Goal: Information Seeking & Learning: Learn about a topic

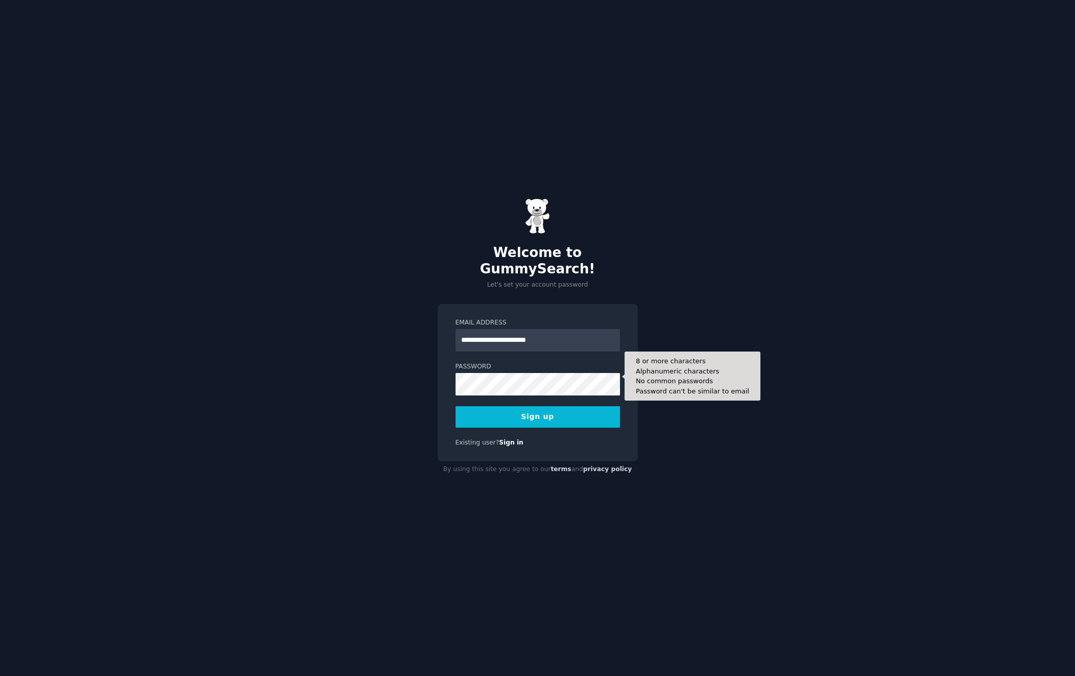
type input "**********"
click at [456, 406] on button "Sign up" at bounding box center [538, 416] width 164 height 21
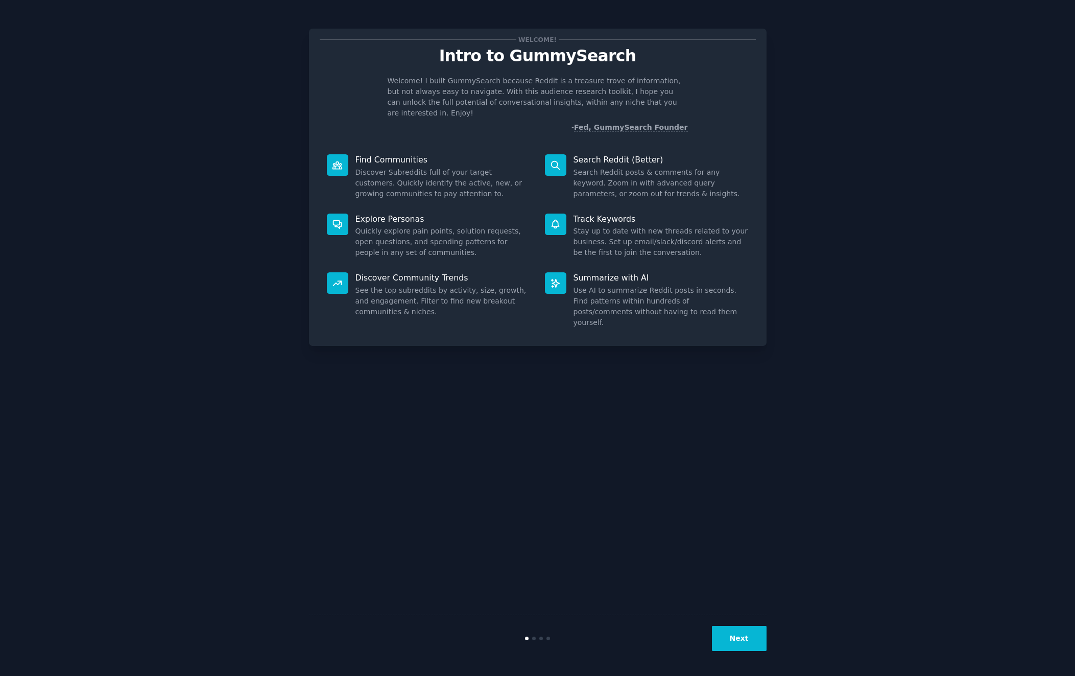
click at [752, 649] on button "Next" at bounding box center [739, 638] width 55 height 25
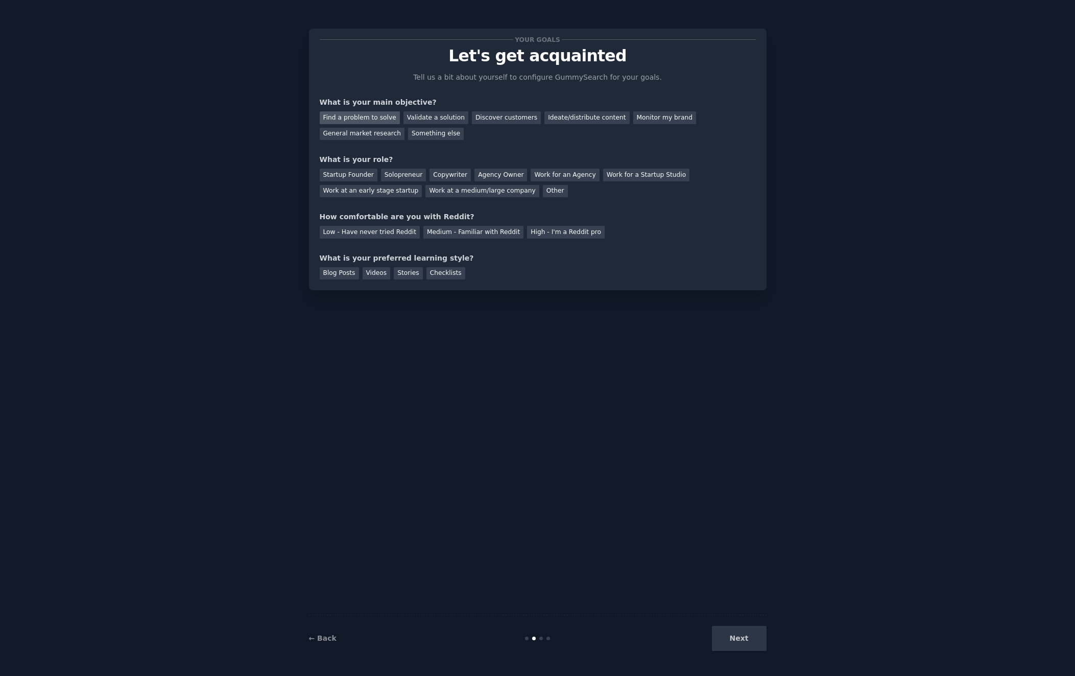
click at [374, 121] on div "Find a problem to solve" at bounding box center [360, 117] width 80 height 13
click at [413, 118] on div "Validate a solution" at bounding box center [435, 117] width 65 height 13
click at [440, 144] on div "Your goals Let's get acquainted Tell us a bit about yourself to configure Gummy…" at bounding box center [538, 159] width 436 height 240
click at [369, 117] on div "Find a problem to solve" at bounding box center [360, 117] width 80 height 13
click at [395, 179] on div "Solopreneur" at bounding box center [403, 175] width 45 height 13
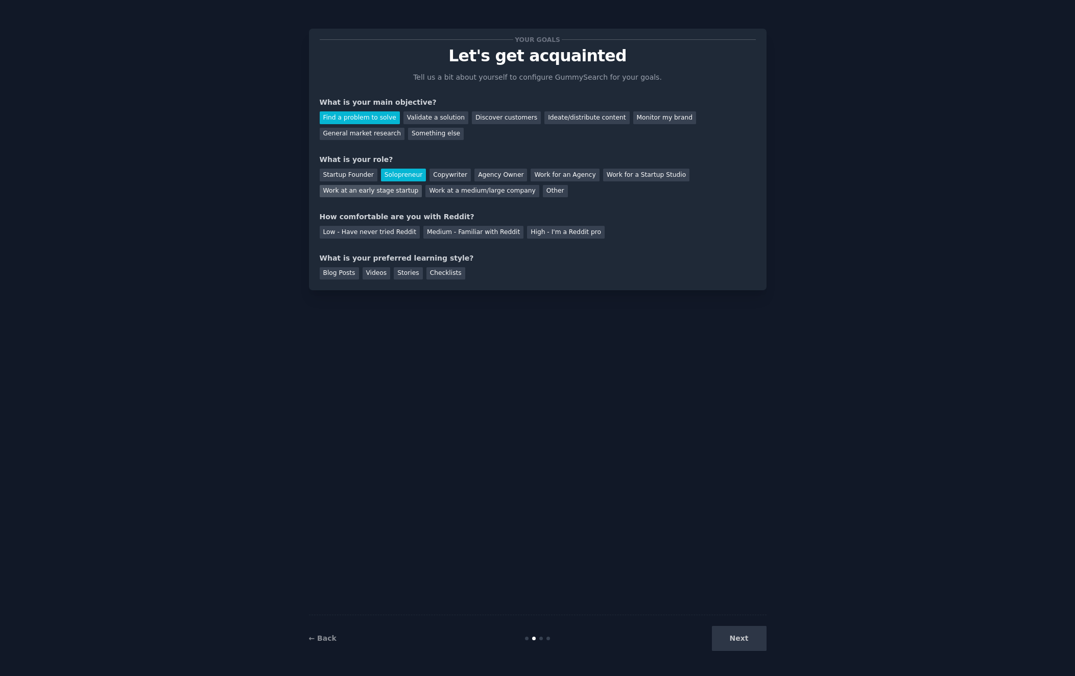
click at [378, 195] on div "Work at an early stage startup" at bounding box center [371, 191] width 103 height 13
click at [393, 180] on div "Solopreneur" at bounding box center [403, 175] width 45 height 13
click at [432, 235] on div "Medium - Familiar with Reddit" at bounding box center [473, 232] width 100 height 13
click at [434, 274] on div "Checklists" at bounding box center [445, 273] width 39 height 13
click at [743, 644] on button "Next" at bounding box center [739, 638] width 55 height 25
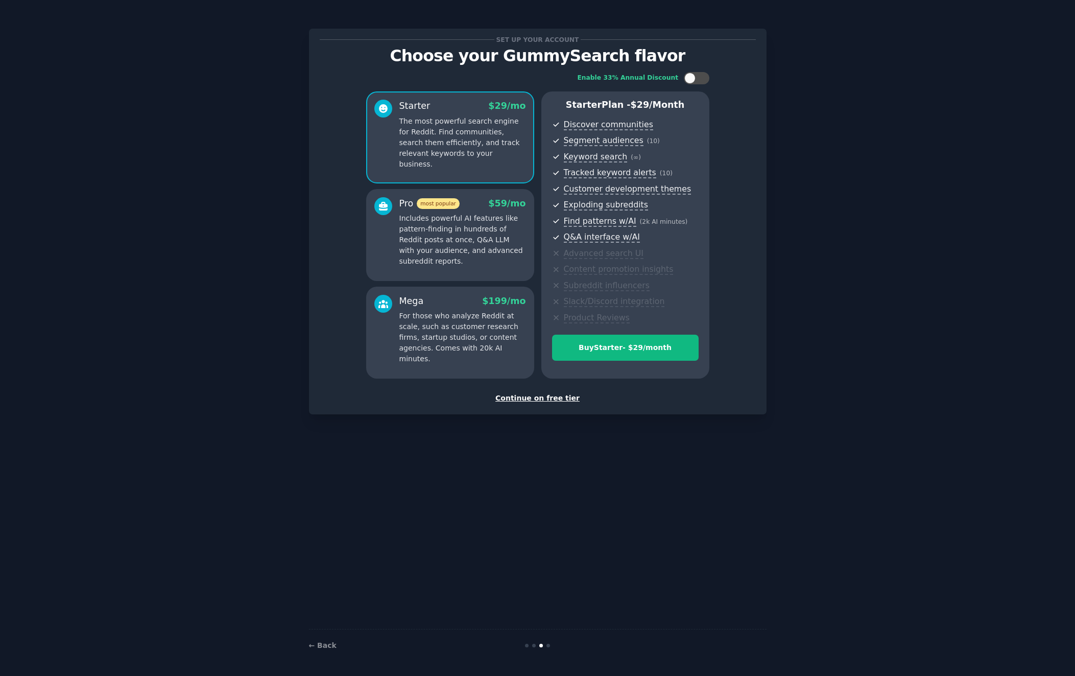
click at [542, 406] on div "Set up your account Choose your GummySearch flavor Enable 33% Annual Discount S…" at bounding box center [538, 222] width 458 height 386
click at [546, 403] on div "Continue on free tier" at bounding box center [538, 398] width 436 height 11
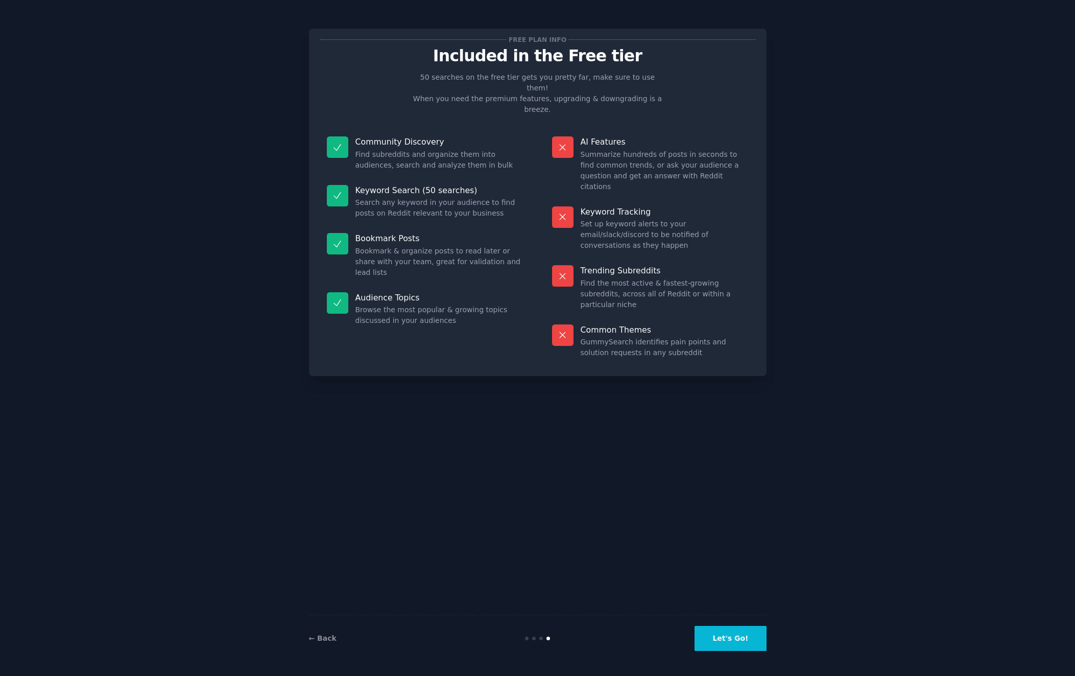
click at [723, 641] on button "Let's Go!" at bounding box center [731, 638] width 72 height 25
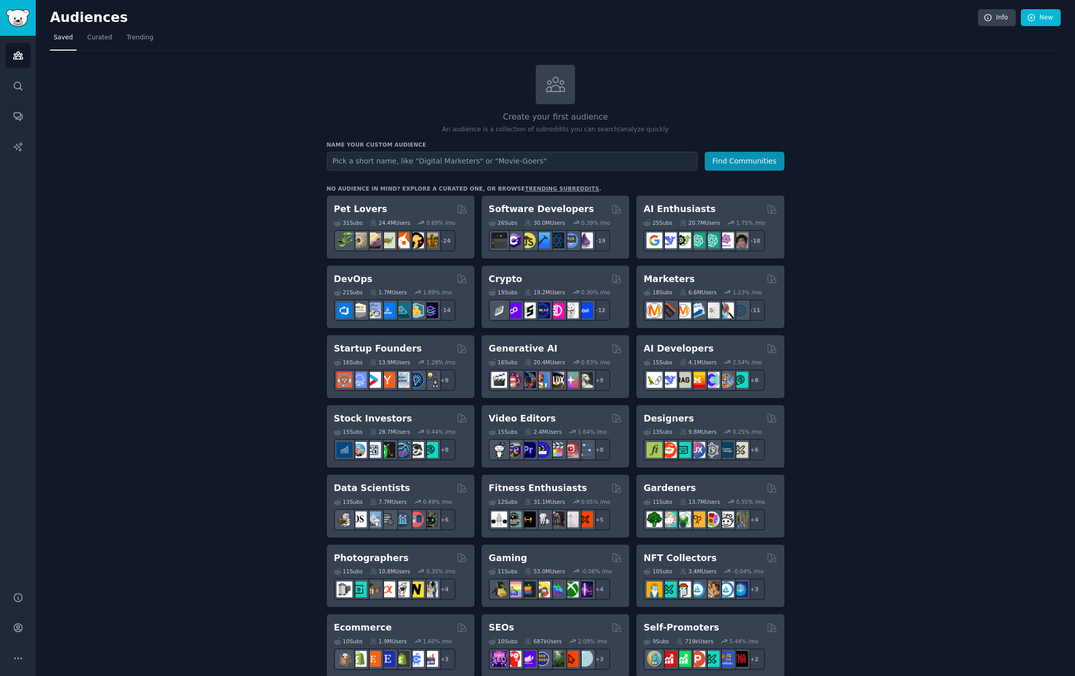
click at [430, 6] on div "Audiences Info New Saved Curated Trending Create your first audience An audienc…" at bounding box center [555, 596] width 1039 height 1192
click at [138, 38] on span "Trending" at bounding box center [140, 37] width 27 height 9
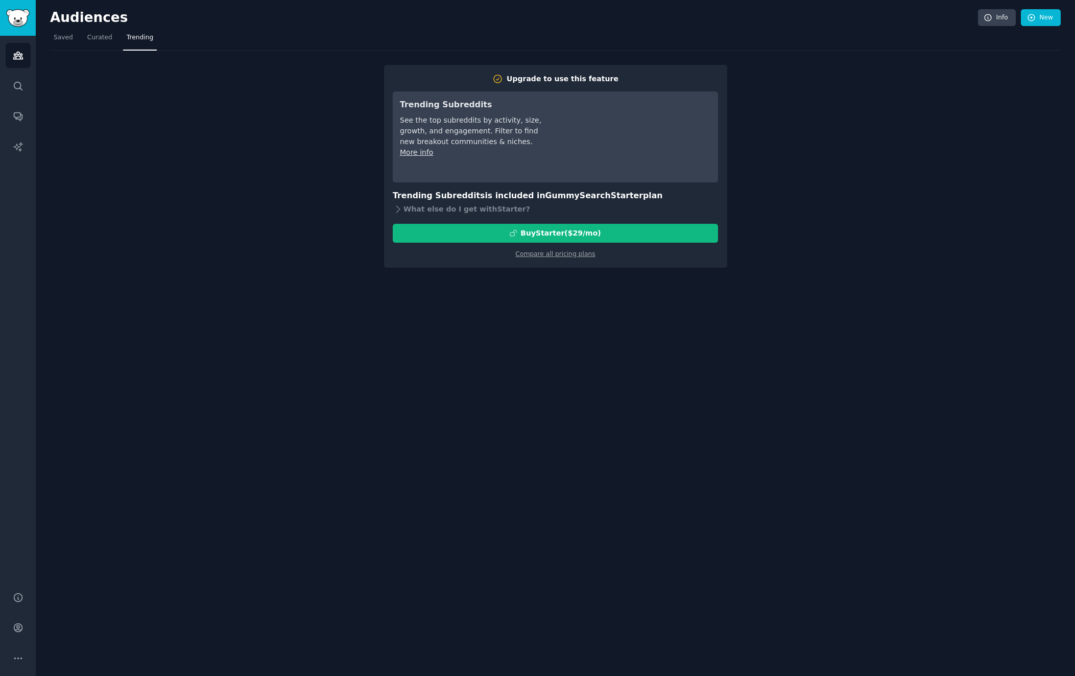
click at [49, 33] on div "Audiences Info New Saved Curated Trending Upgrade to use this feature Trending …" at bounding box center [555, 338] width 1039 height 676
click at [54, 35] on span "Saved" at bounding box center [63, 37] width 19 height 9
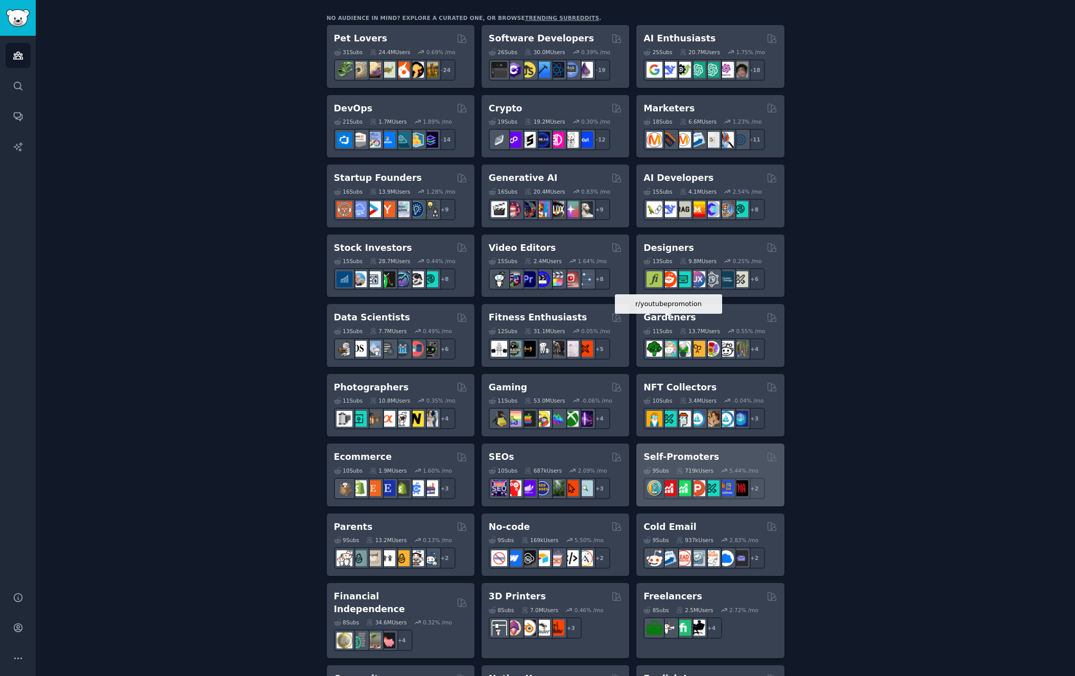
scroll to position [116, 0]
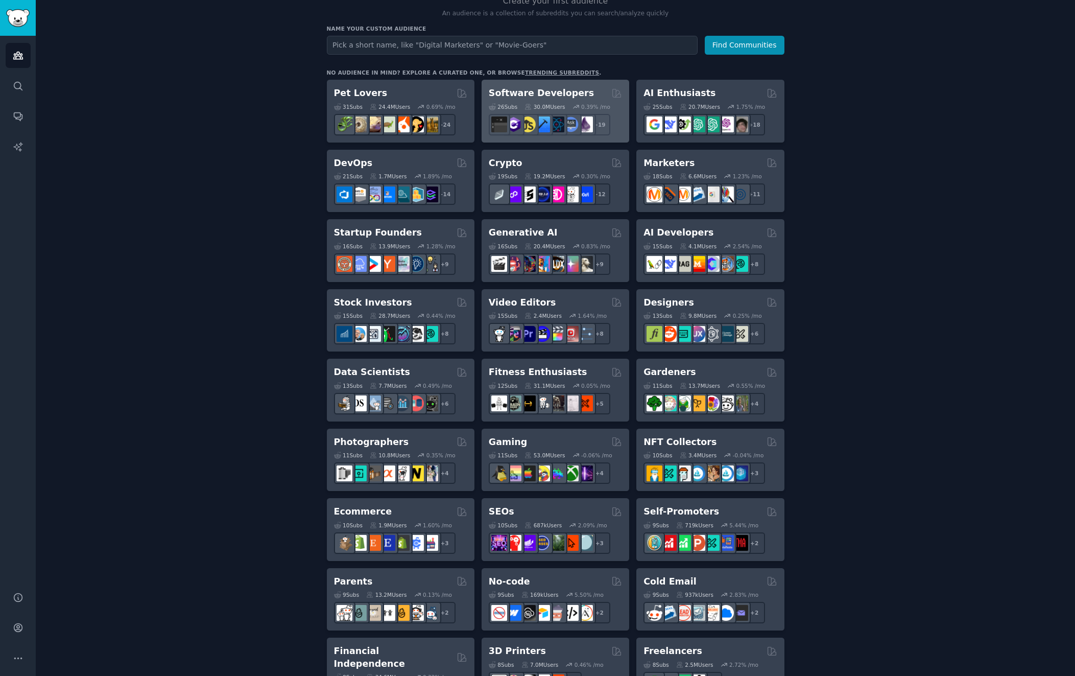
click at [519, 92] on h2 "Software Developers" at bounding box center [541, 93] width 105 height 13
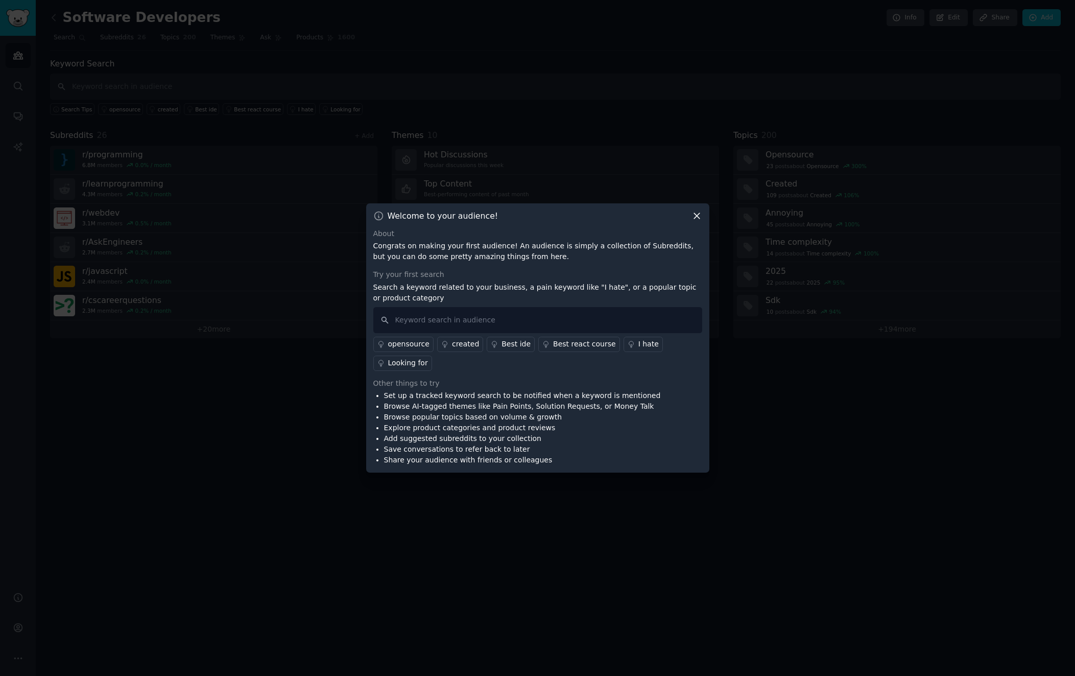
click at [697, 217] on icon at bounding box center [697, 215] width 11 height 11
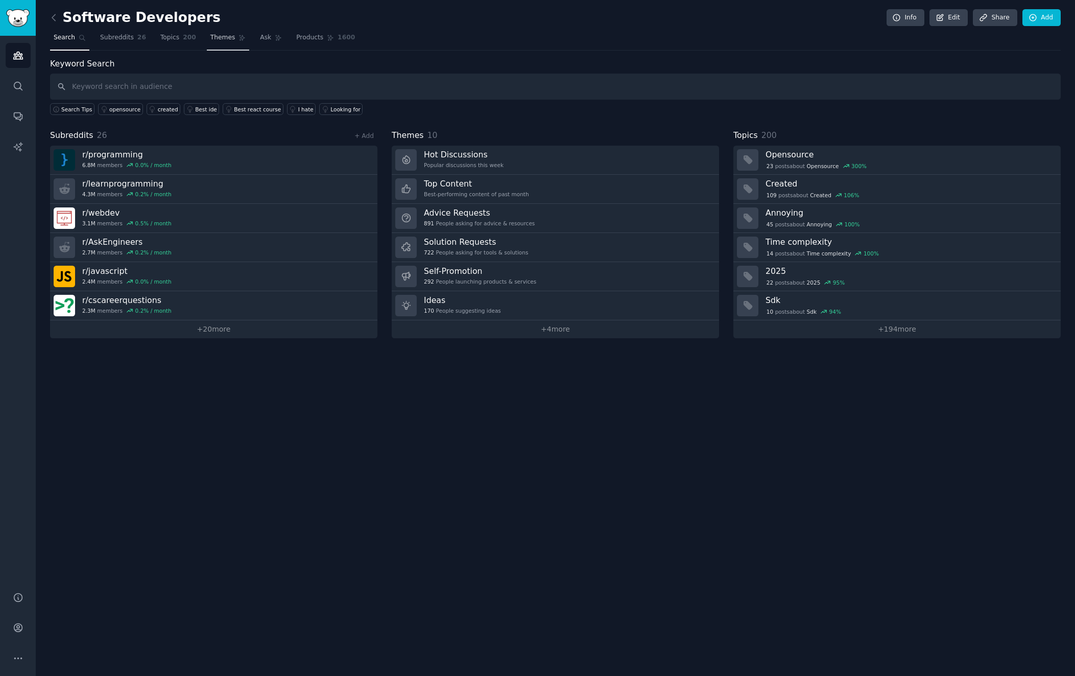
click at [212, 41] on span "Themes" at bounding box center [222, 37] width 25 height 9
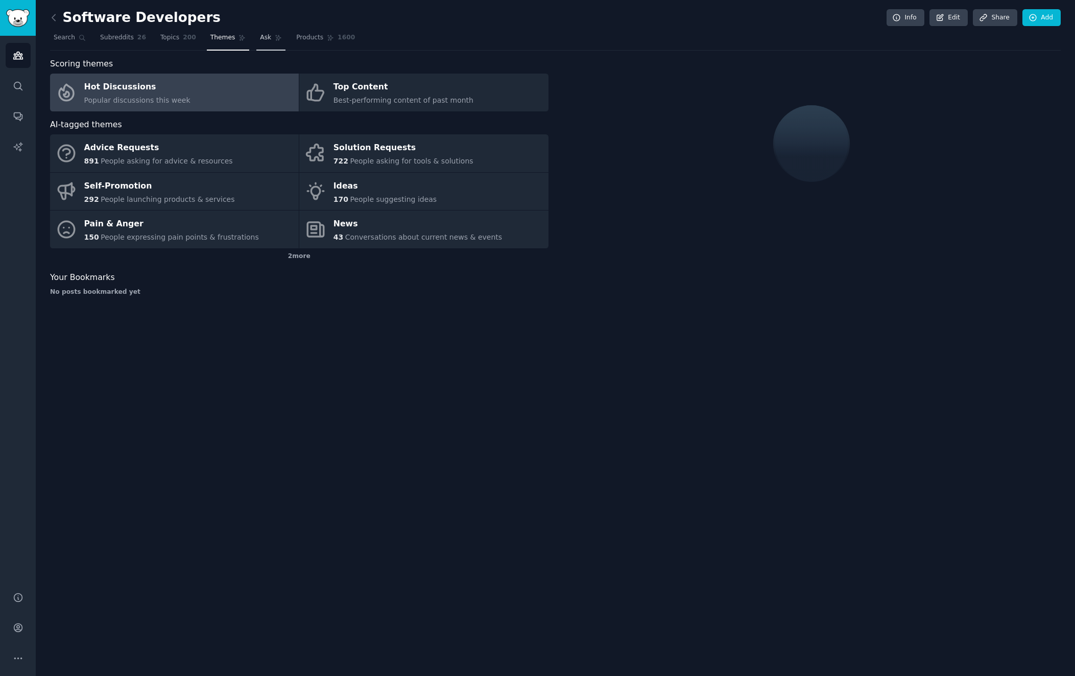
click at [260, 39] on span "Ask" at bounding box center [265, 37] width 11 height 9
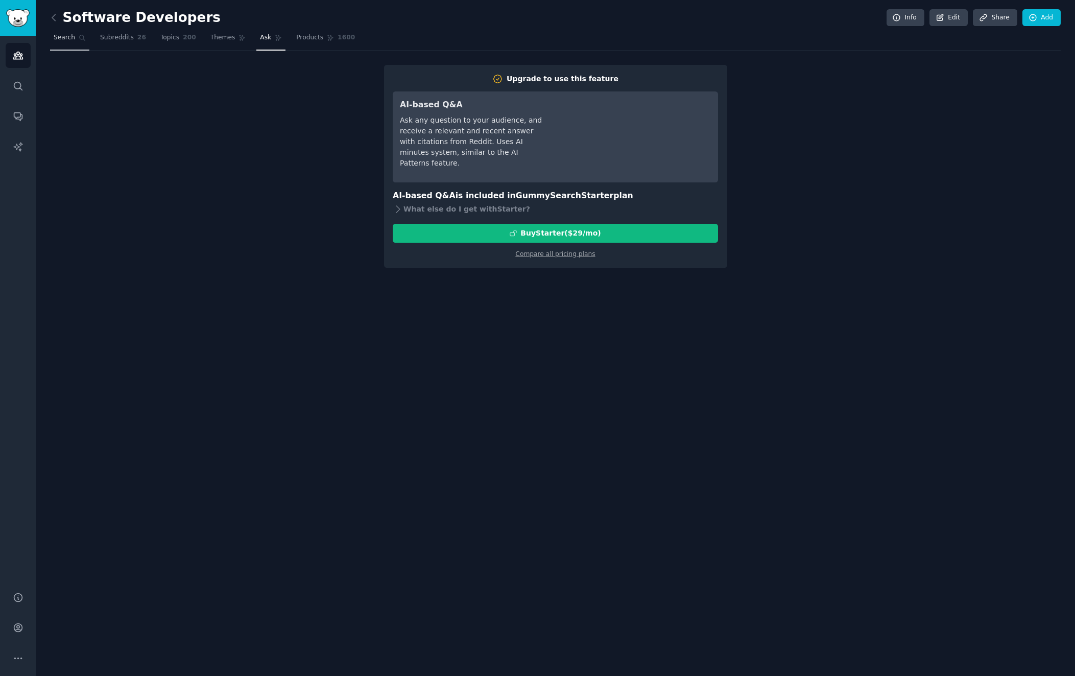
click at [66, 41] on span "Search" at bounding box center [64, 37] width 21 height 9
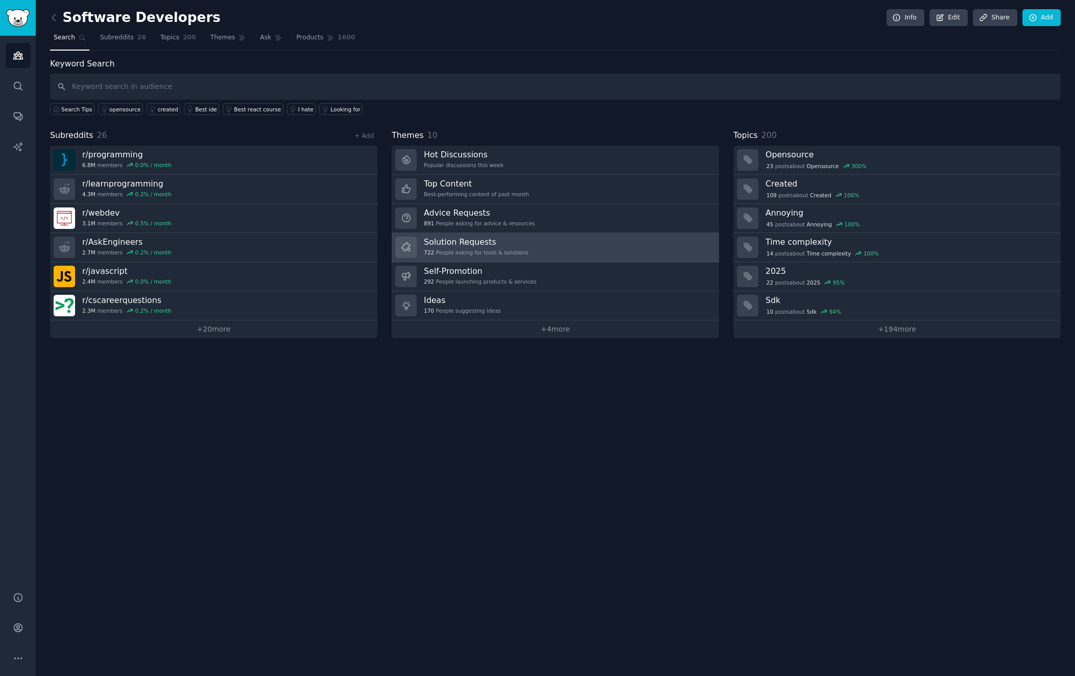
click at [516, 247] on h3 "Solution Requests" at bounding box center [476, 241] width 104 height 11
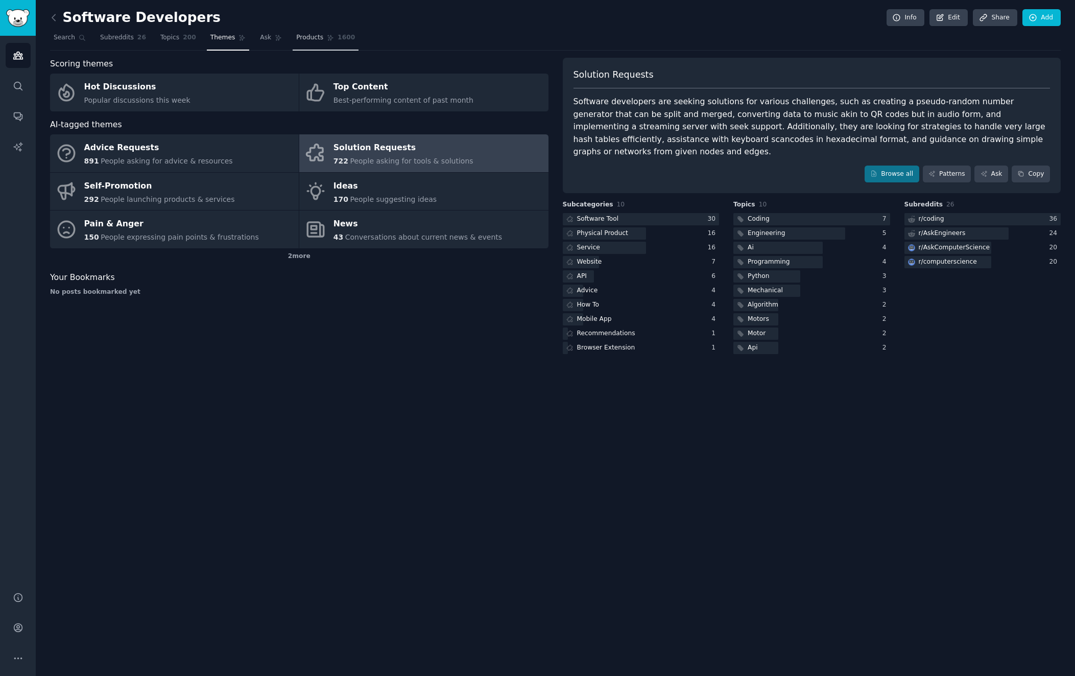
click at [296, 41] on span "Products" at bounding box center [309, 37] width 27 height 9
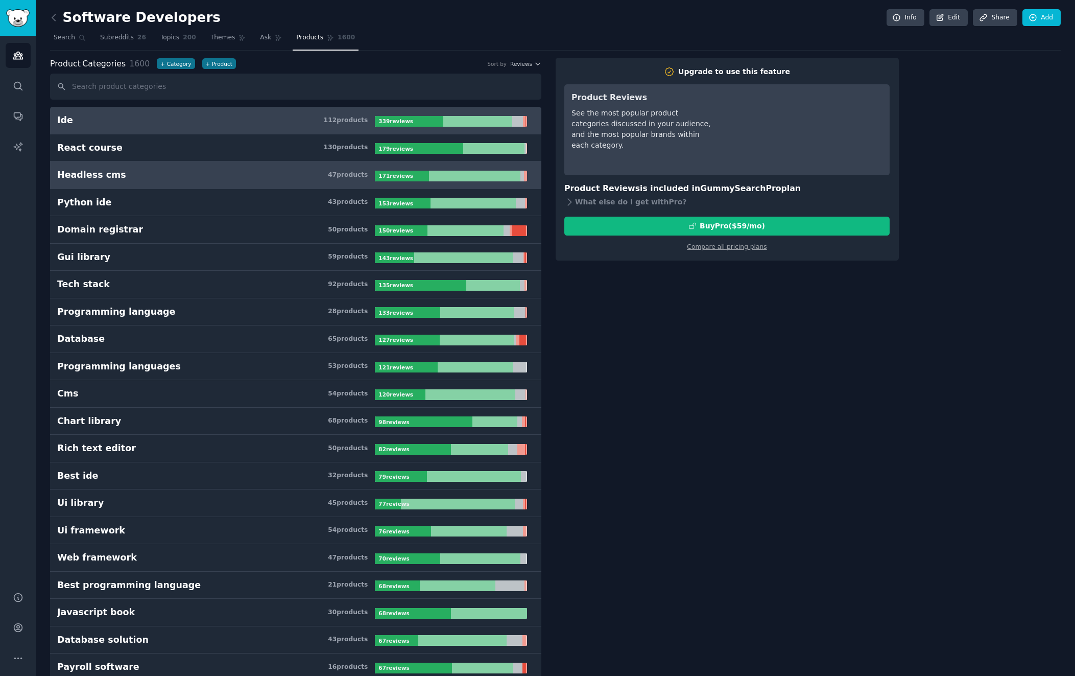
click at [340, 179] on h3 "Headless cms 47 product s" at bounding box center [216, 175] width 318 height 13
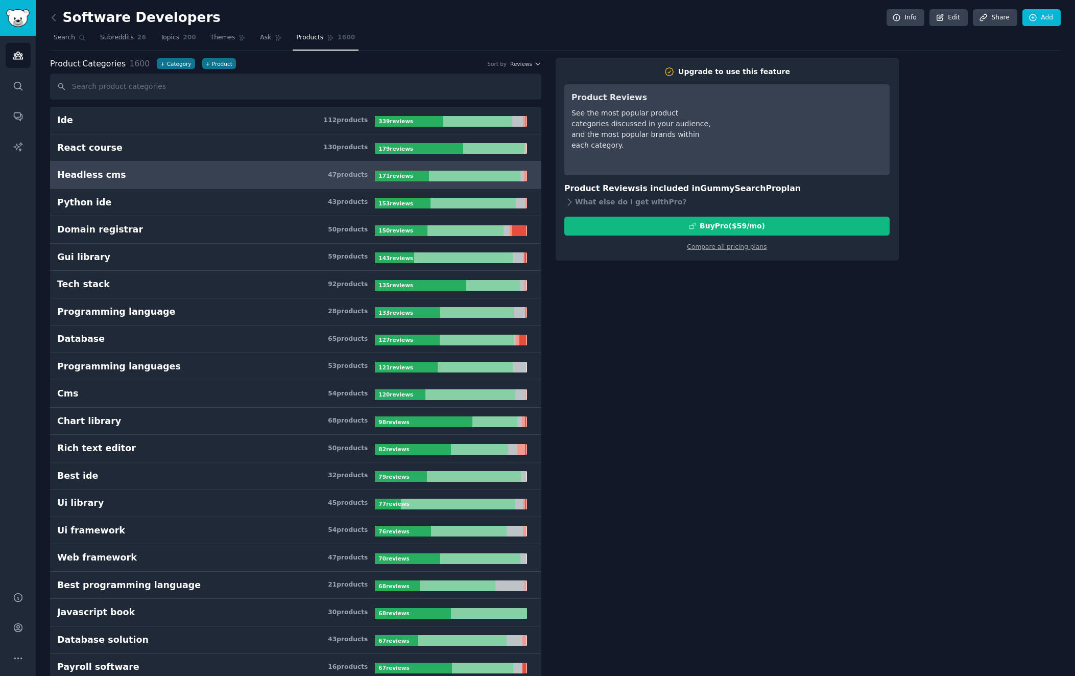
click at [408, 179] on div "171 review s" at bounding box center [396, 176] width 43 height 11
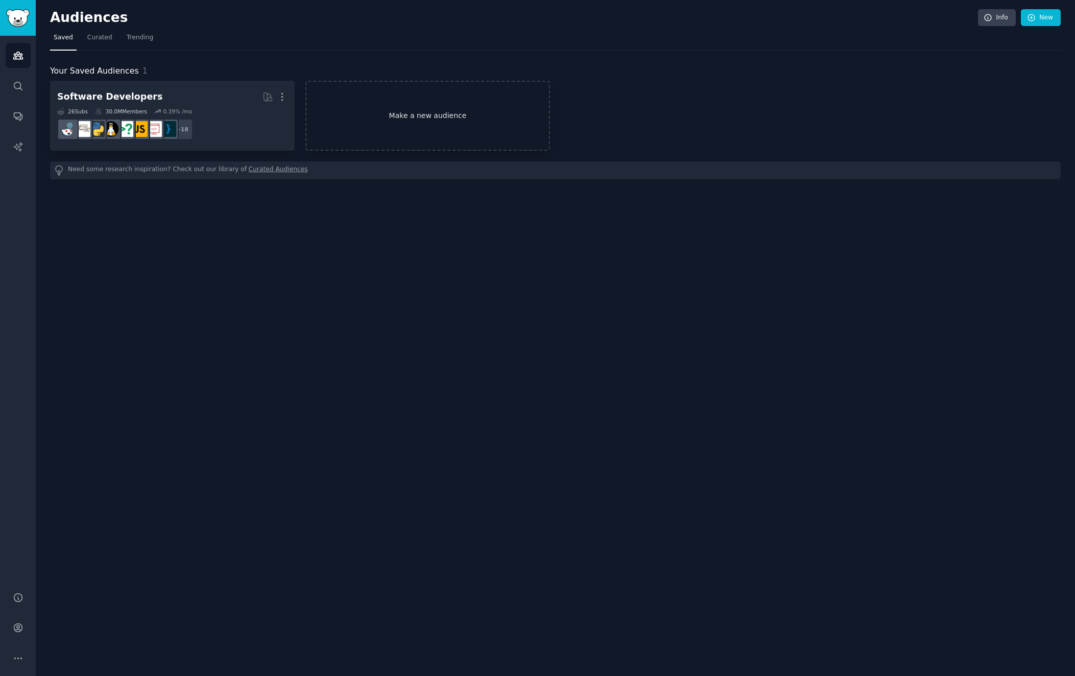
click at [362, 126] on link "Make a new audience" at bounding box center [427, 116] width 245 height 70
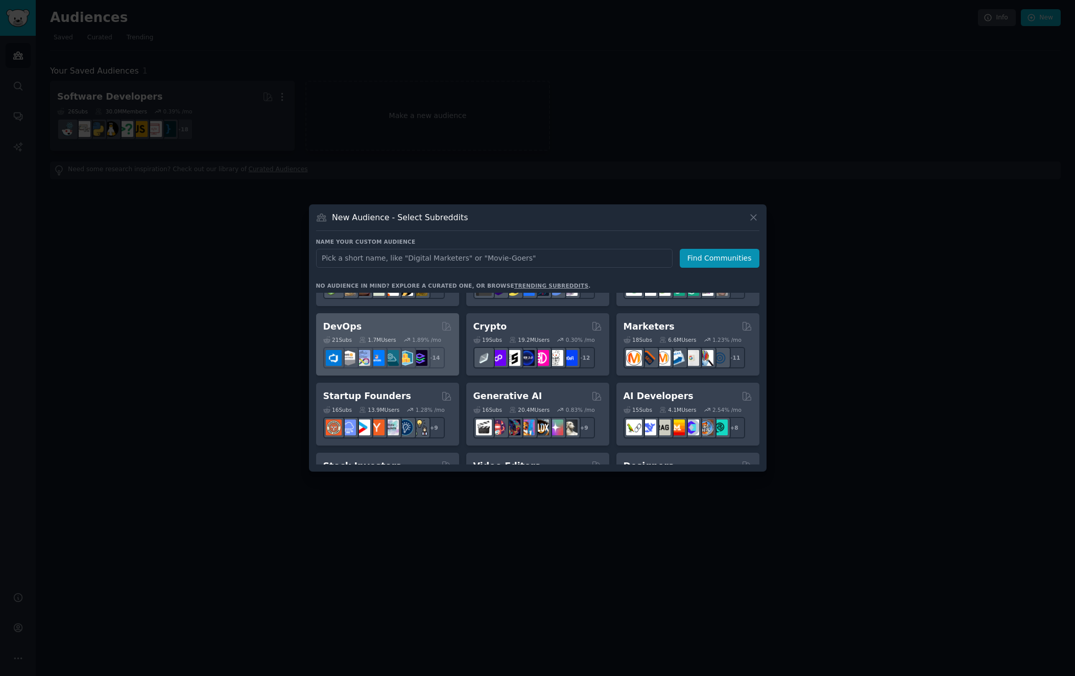
scroll to position [61, 0]
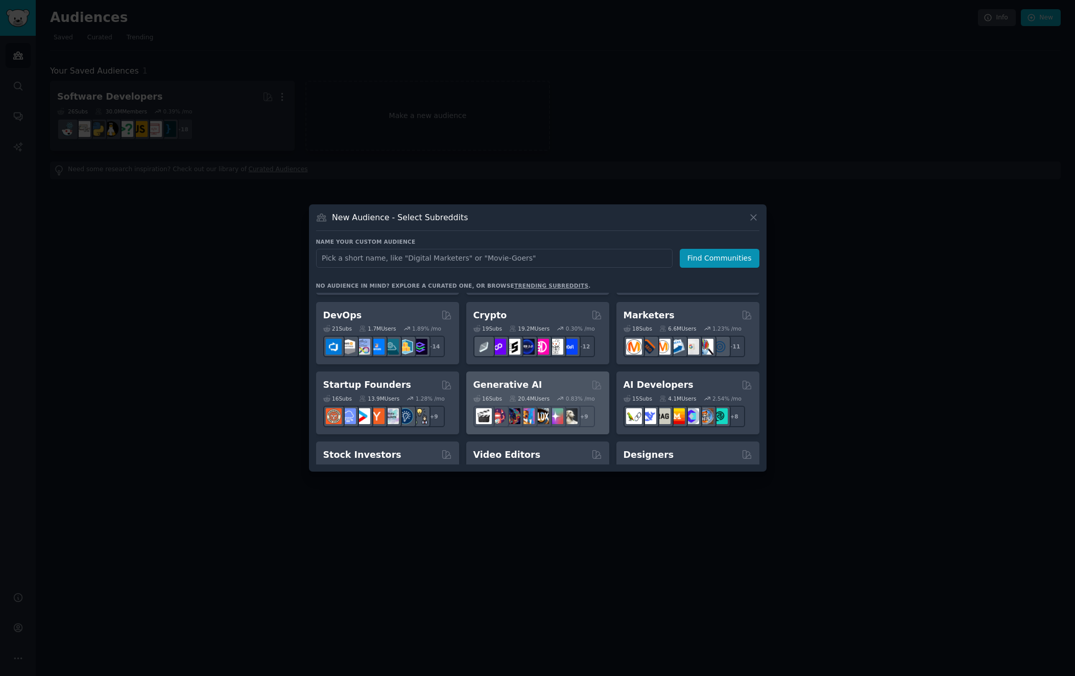
click at [512, 390] on h2 "Generative AI" at bounding box center [507, 384] width 69 height 13
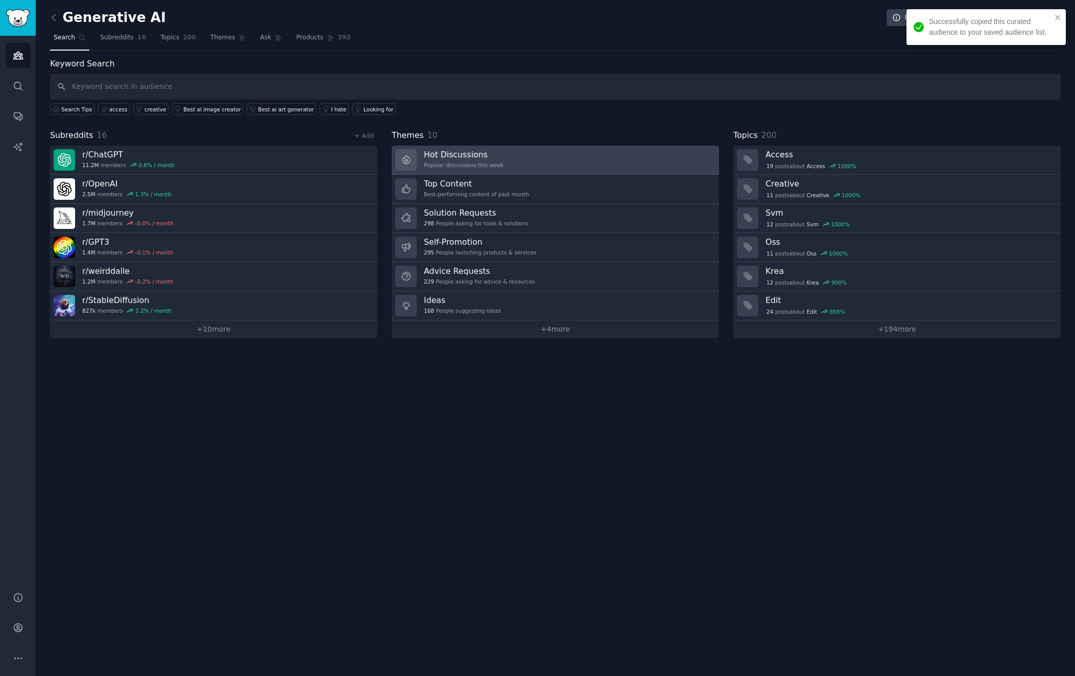
click at [501, 166] on link "Hot Discussions Popular discussions this week" at bounding box center [555, 160] width 327 height 29
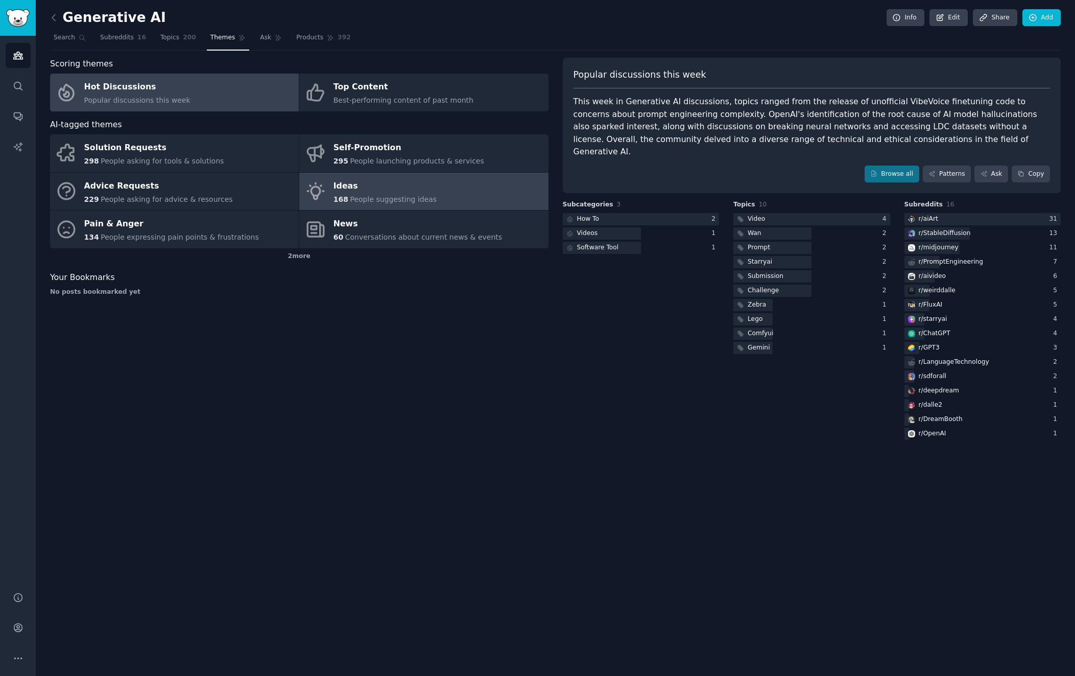
click at [364, 200] on span "People suggesting ideas" at bounding box center [393, 199] width 87 height 8
